Goal: Navigation & Orientation: Find specific page/section

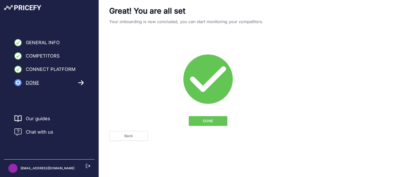
click at [210, 121] on span "DONE" at bounding box center [208, 121] width 10 height 5
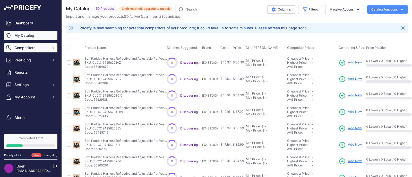
click at [25, 51] on button "Competitors" at bounding box center [30, 47] width 53 height 9
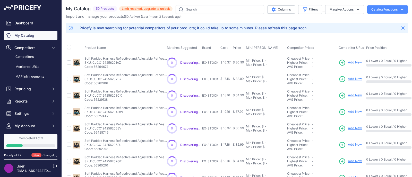
click at [31, 58] on link "Competitors" at bounding box center [30, 56] width 53 height 9
click at [26, 58] on link "Competitors" at bounding box center [30, 56] width 53 height 9
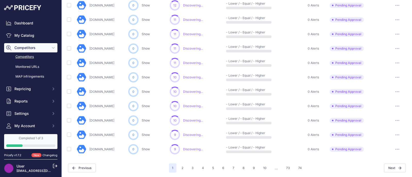
scroll to position [270, 0]
click at [37, 123] on button "My Account" at bounding box center [30, 125] width 53 height 9
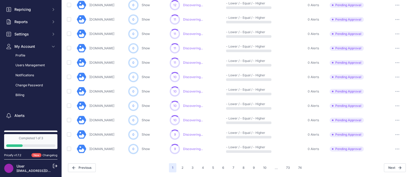
scroll to position [91, 0]
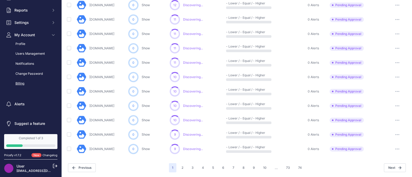
click at [21, 85] on link "Billing" at bounding box center [30, 83] width 53 height 9
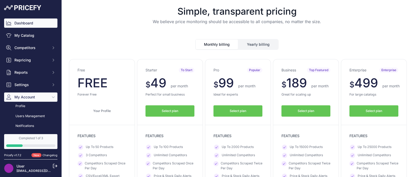
click at [29, 23] on link "Dashboard" at bounding box center [30, 23] width 53 height 9
